Goal: Information Seeking & Learning: Find specific fact

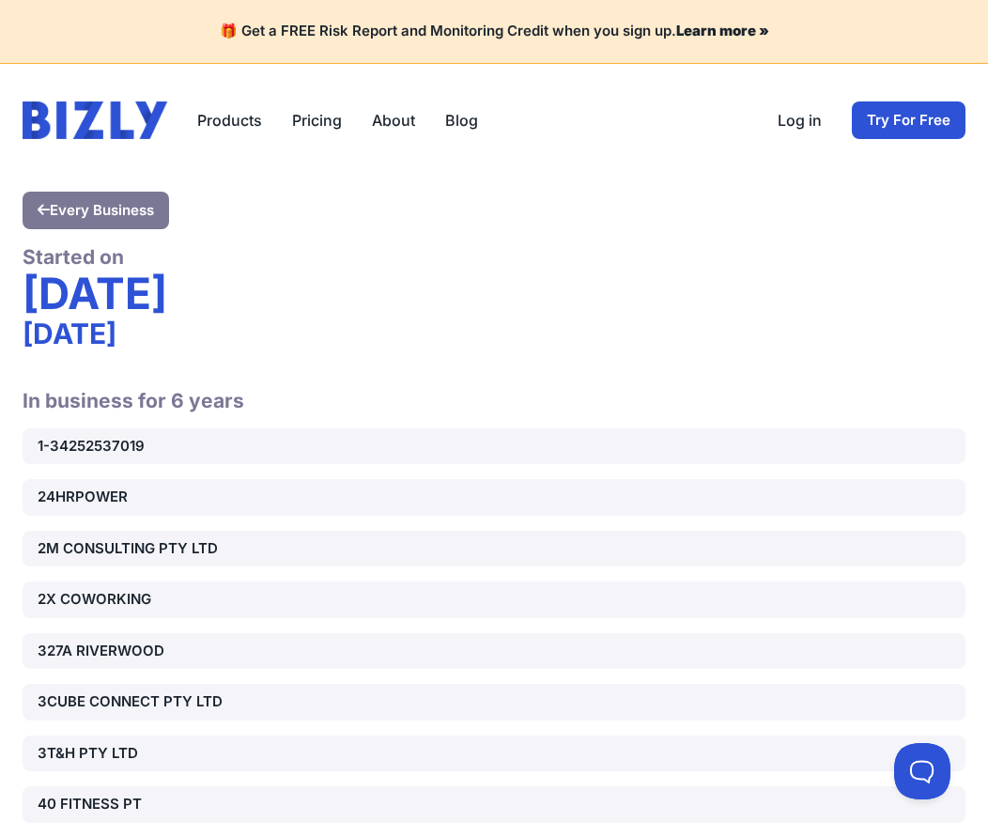
scroll to position [17136, 0]
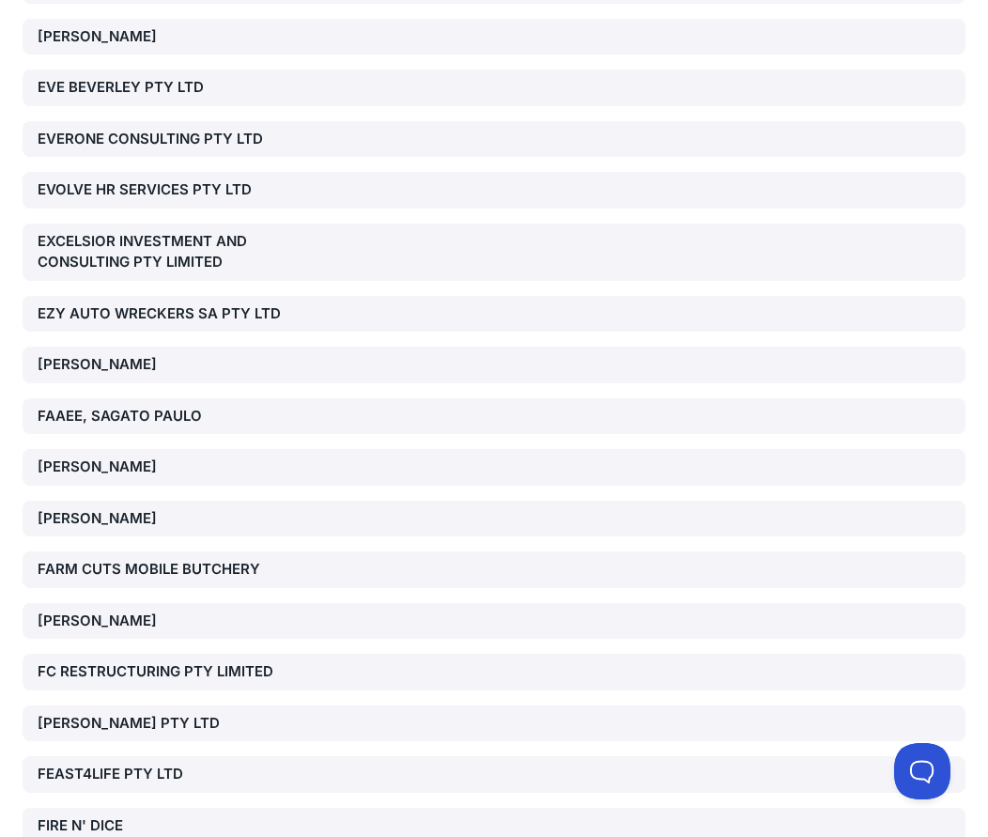
click at [244, 661] on div "FC RESTRUCTURING PTY LIMITED" at bounding box center [188, 672] width 300 height 22
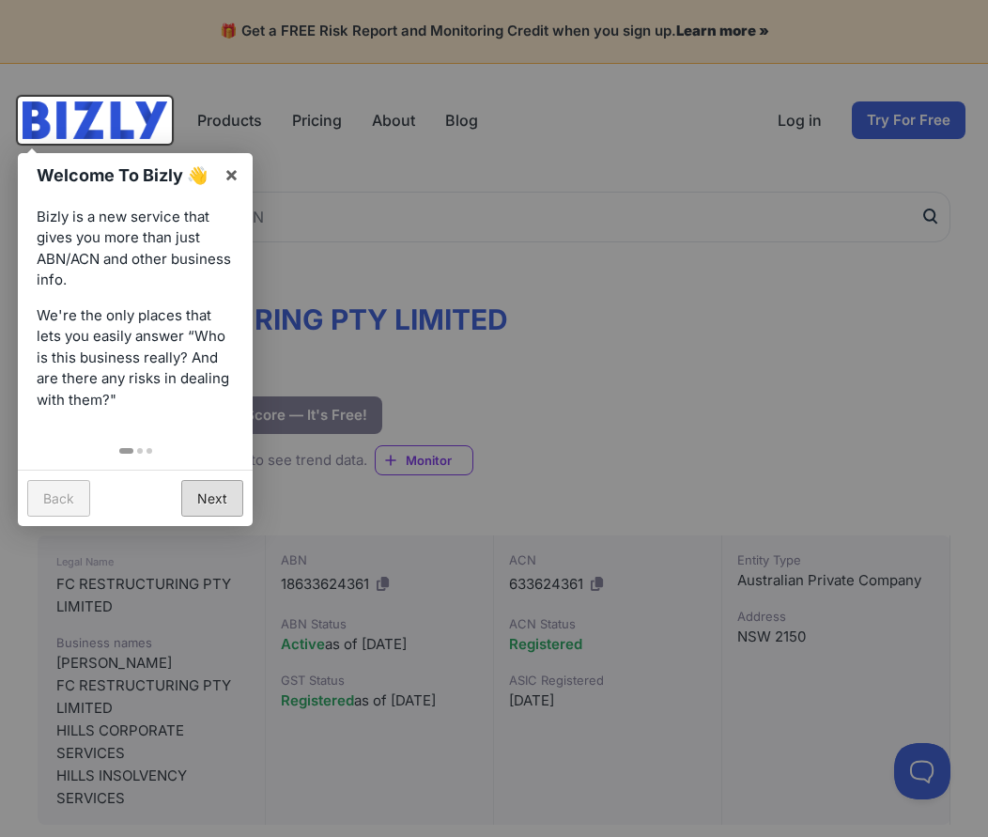
click at [223, 494] on link "Next" at bounding box center [212, 498] width 62 height 37
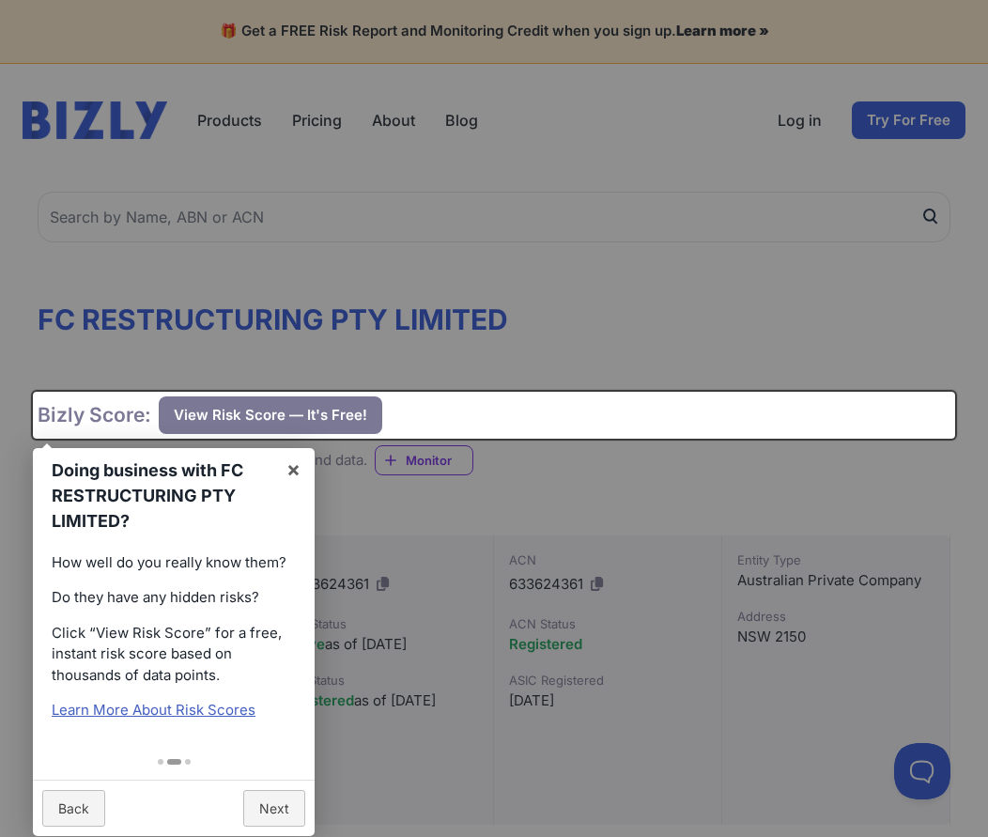
click at [726, 290] on div at bounding box center [494, 418] width 988 height 837
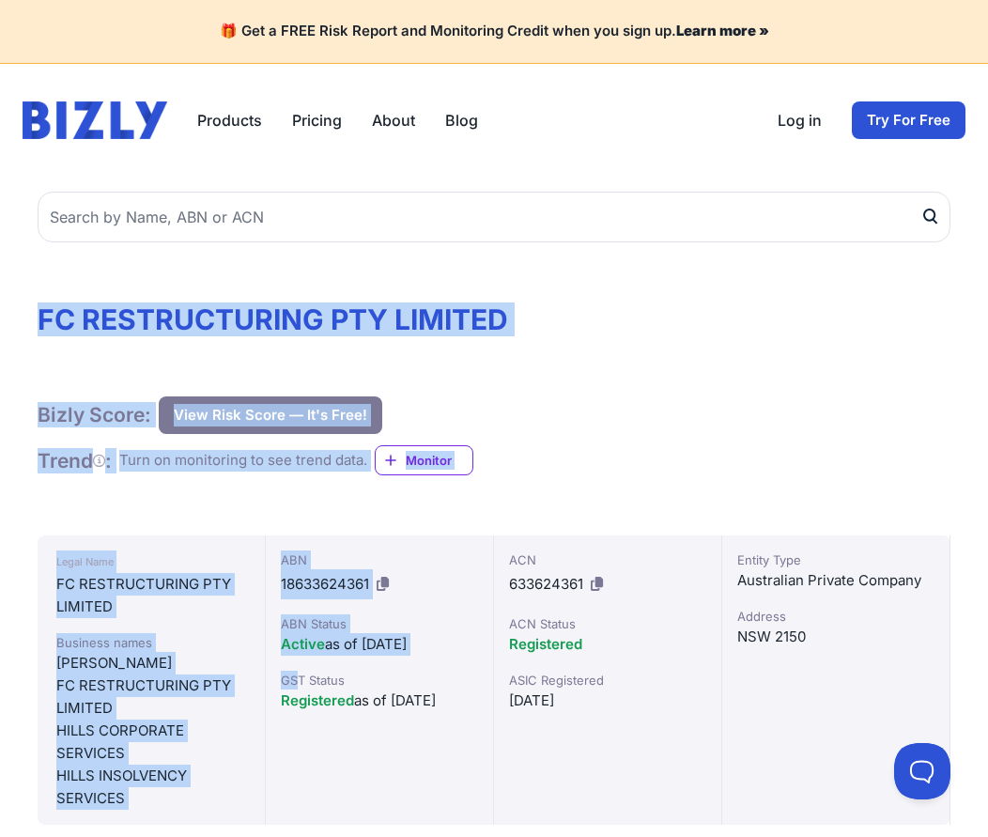
scroll to position [282, 0]
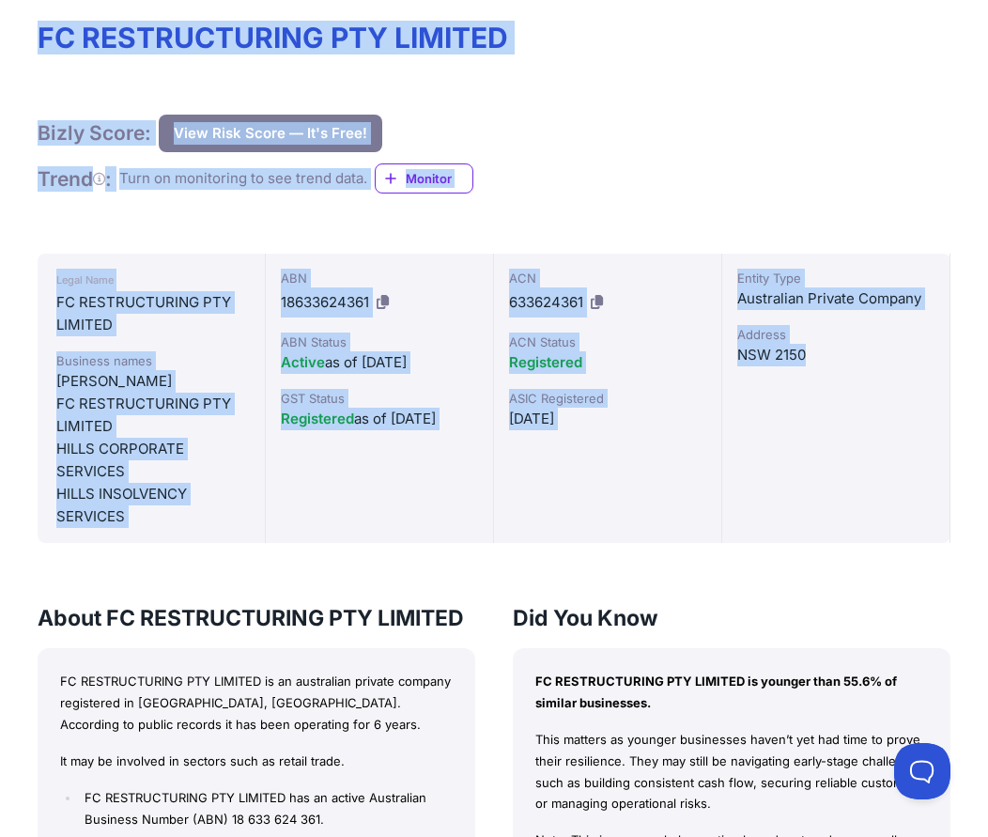
drag, startPoint x: 32, startPoint y: 299, endPoint x: 853, endPoint y: 345, distance: 822.3
copy div "LO IPSUMDOLORSIT AME CONSECT Adipi Elits: Doei Temp Incid — Ut'l Etdo! Magn Ali…"
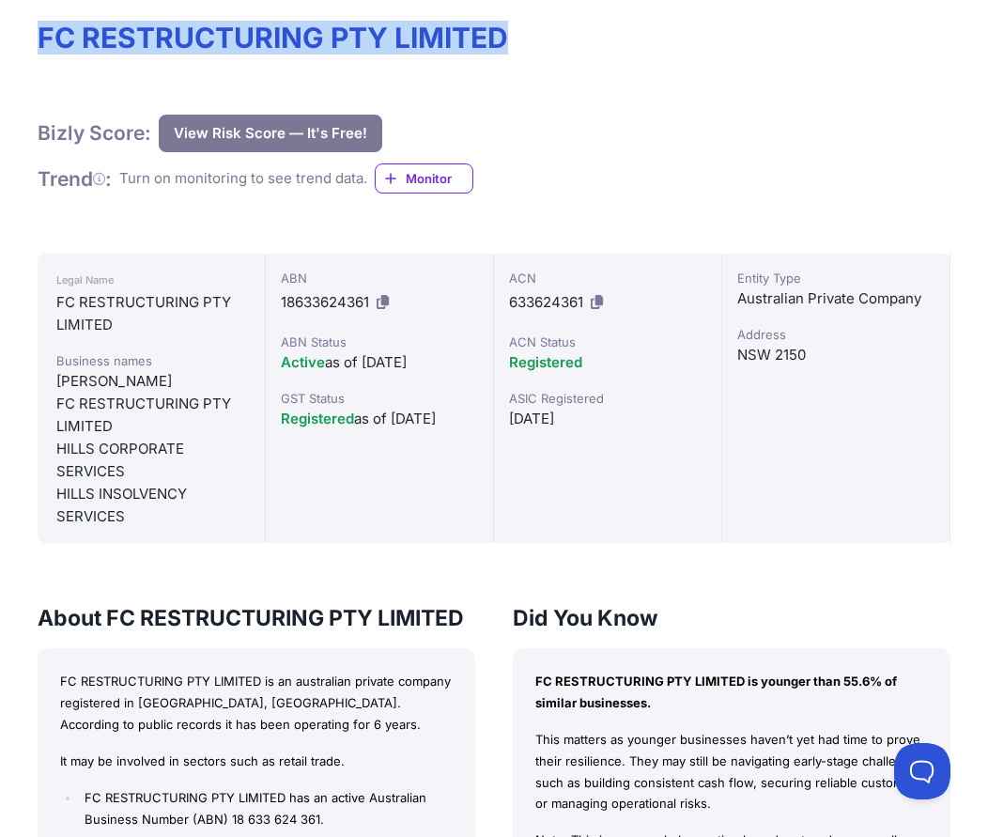
drag, startPoint x: 31, startPoint y: 35, endPoint x: 585, endPoint y: 35, distance: 554.2
copy h1 "FC RESTRUCTURING PTY LIMITED"
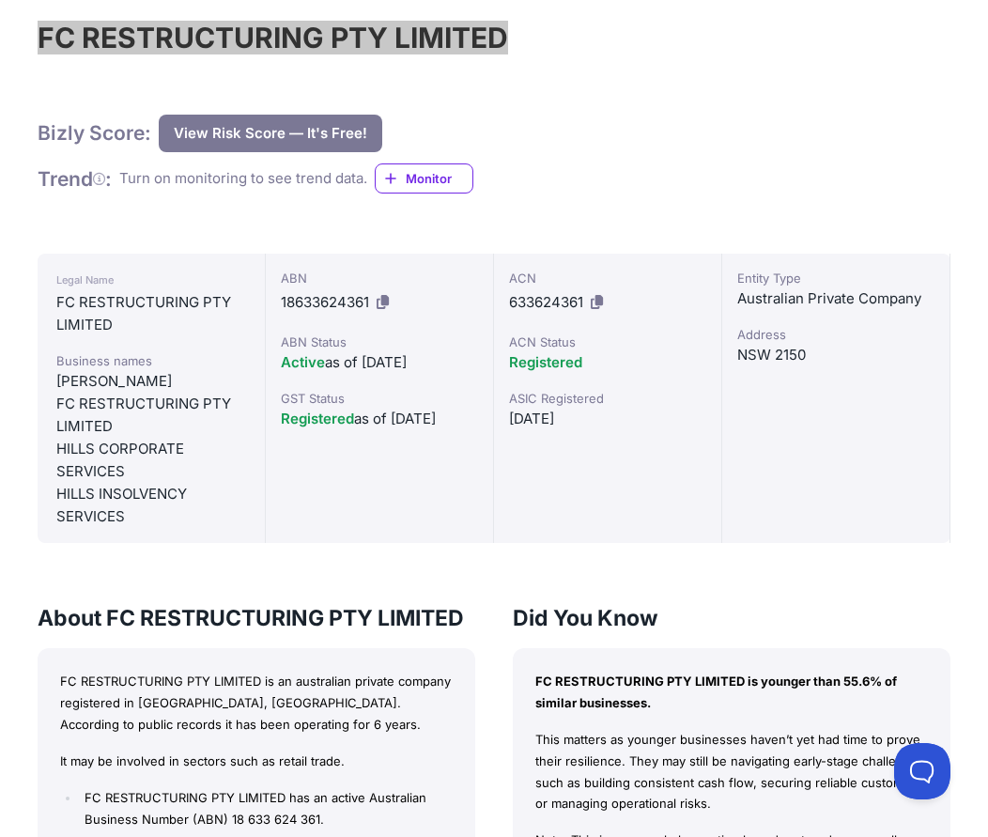
scroll to position [0, 0]
